Goal: Information Seeking & Learning: Learn about a topic

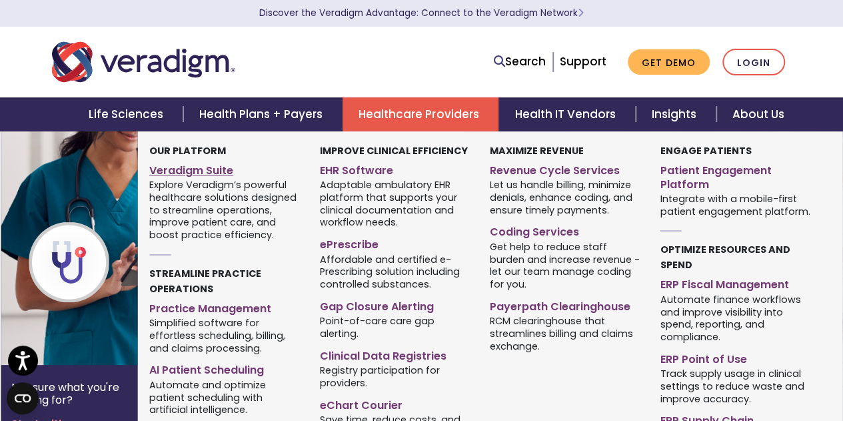
click at [167, 173] on link "Veradigm Suite" at bounding box center [224, 168] width 151 height 19
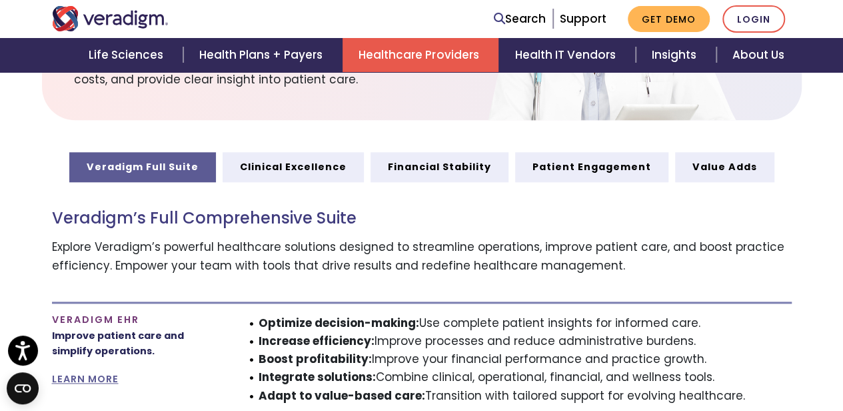
scroll to position [733, 0]
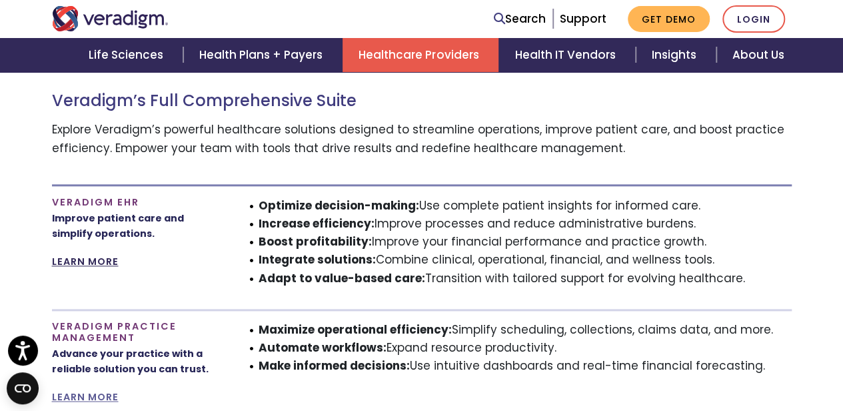
click at [78, 255] on link "LEARN MORE" at bounding box center [85, 261] width 67 height 13
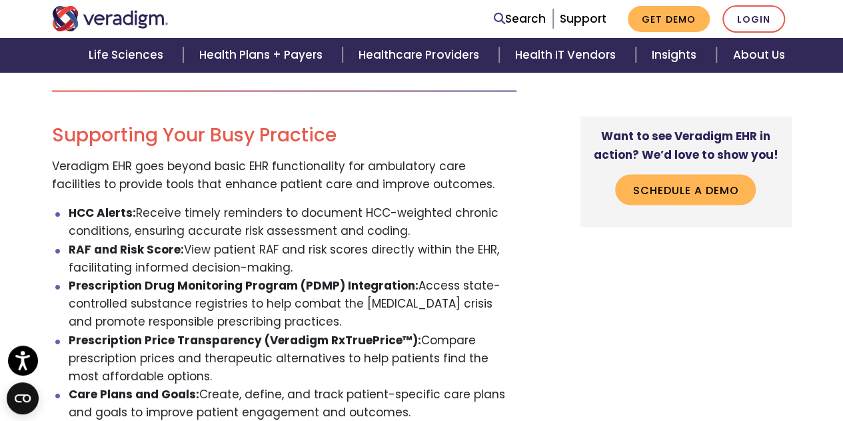
scroll to position [1200, 0]
